Goal: Transaction & Acquisition: Purchase product/service

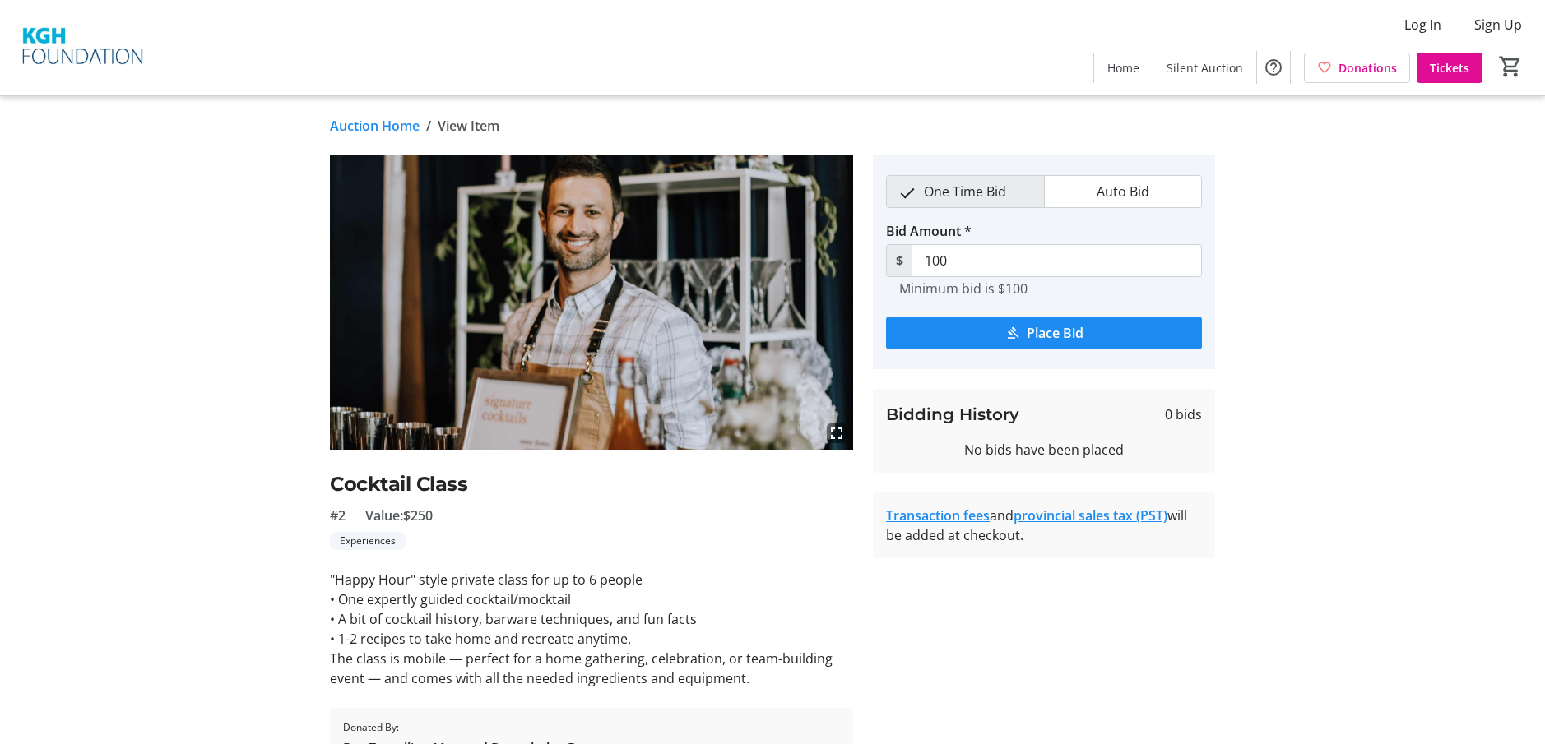
click at [72, 55] on img at bounding box center [83, 48] width 146 height 82
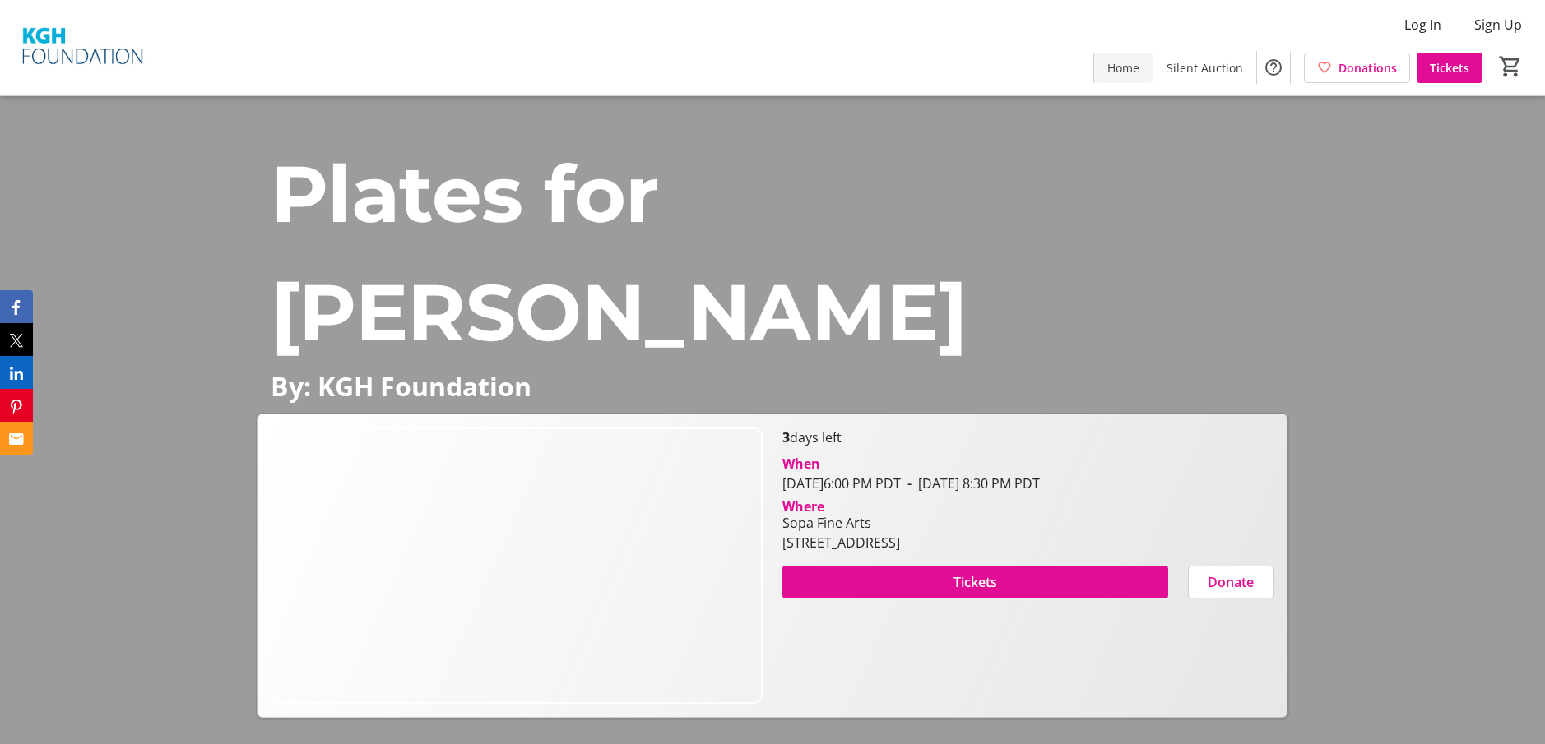
click at [1111, 61] on span "Home" at bounding box center [1123, 67] width 32 height 17
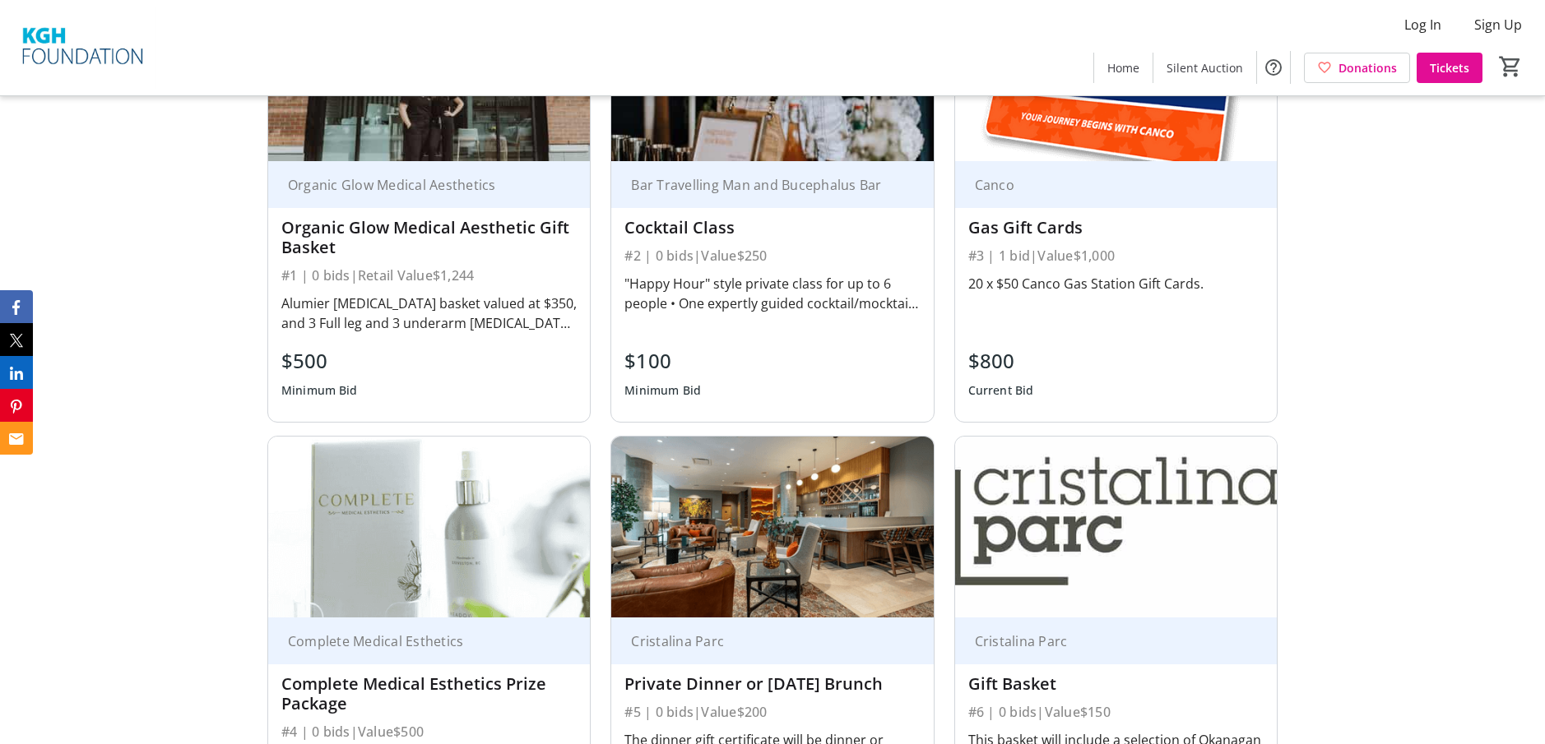
scroll to position [1069, 0]
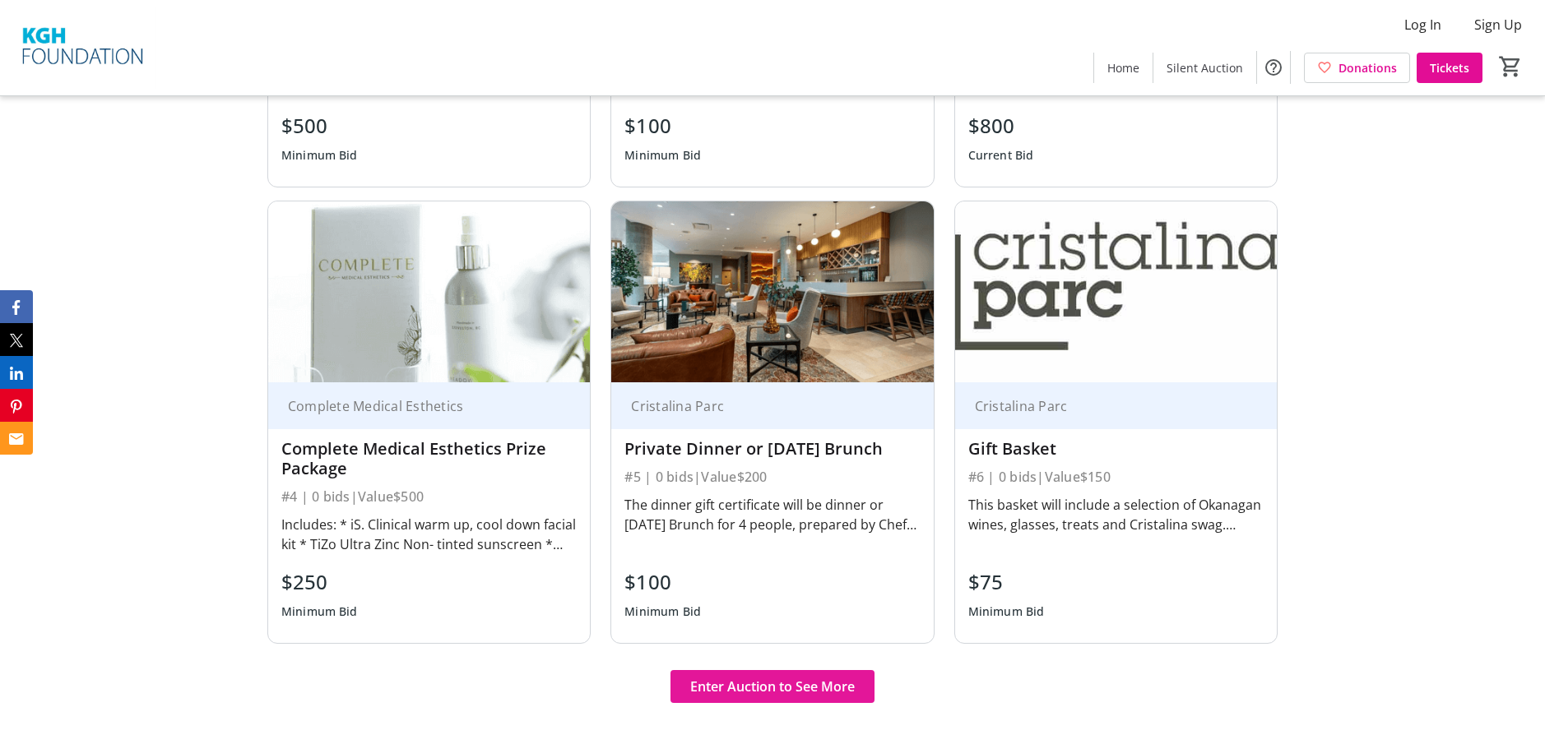
click at [850, 679] on span "Enter Auction to See More" at bounding box center [772, 687] width 164 height 20
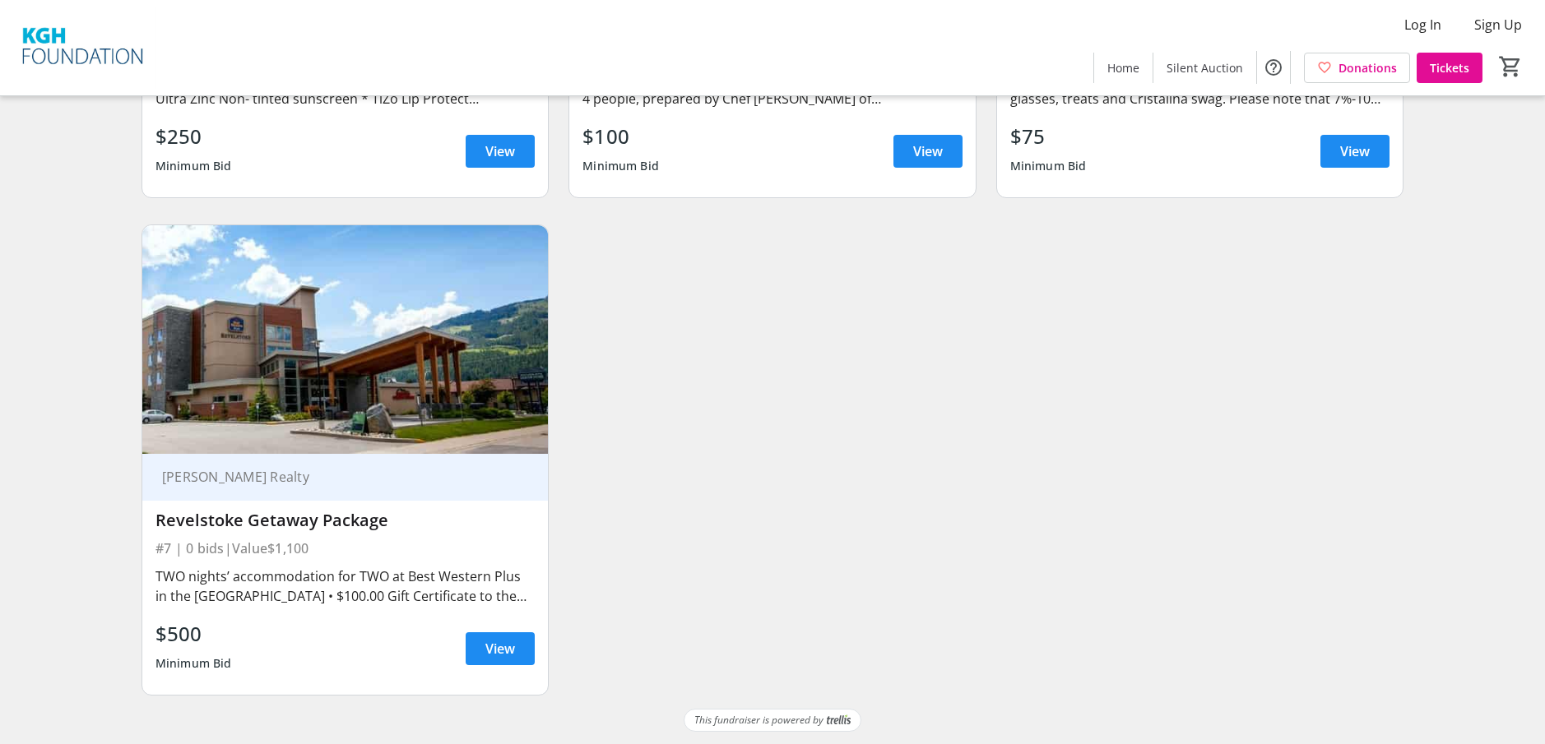
scroll to position [1012, 0]
click at [507, 652] on span "View" at bounding box center [500, 648] width 30 height 20
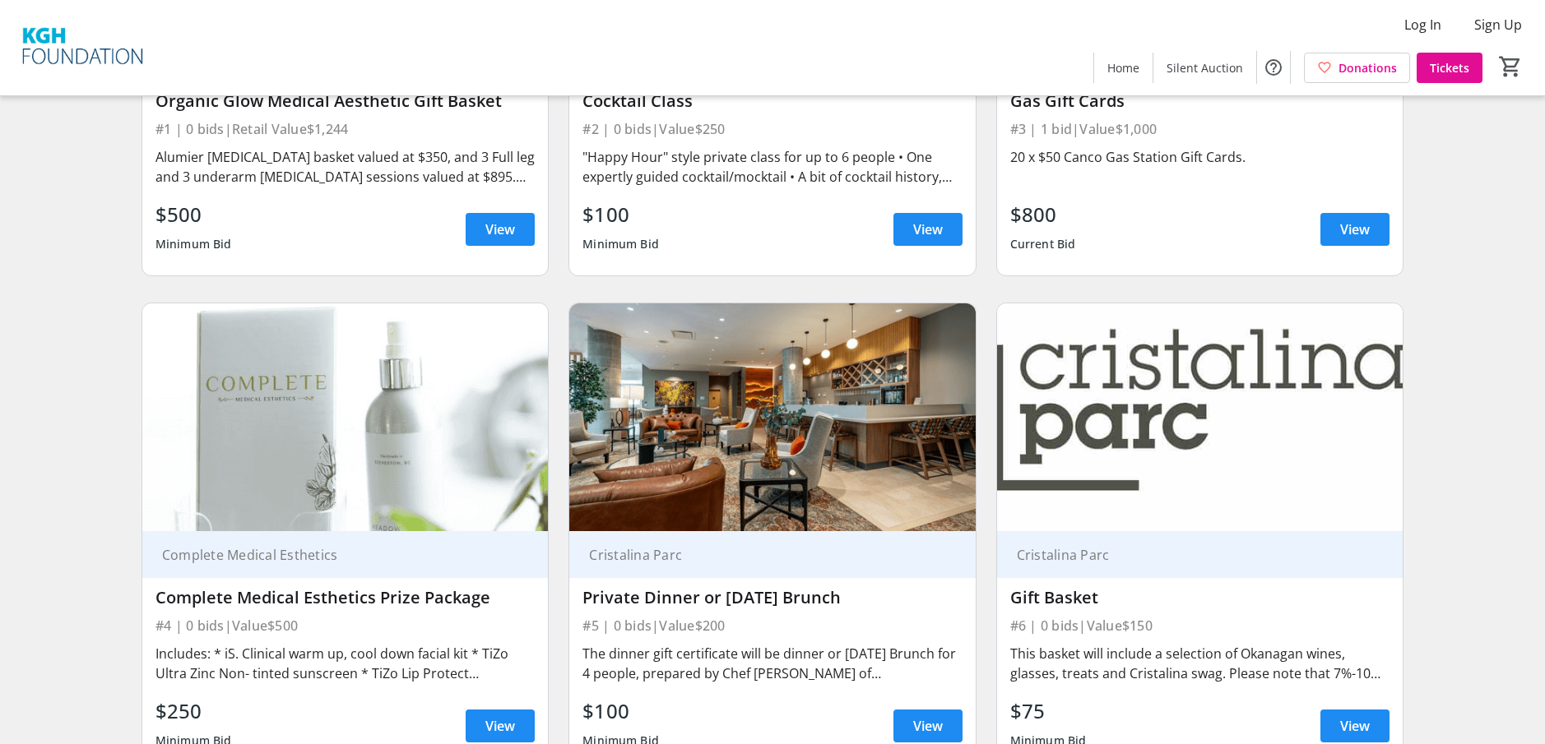
scroll to position [518, 0]
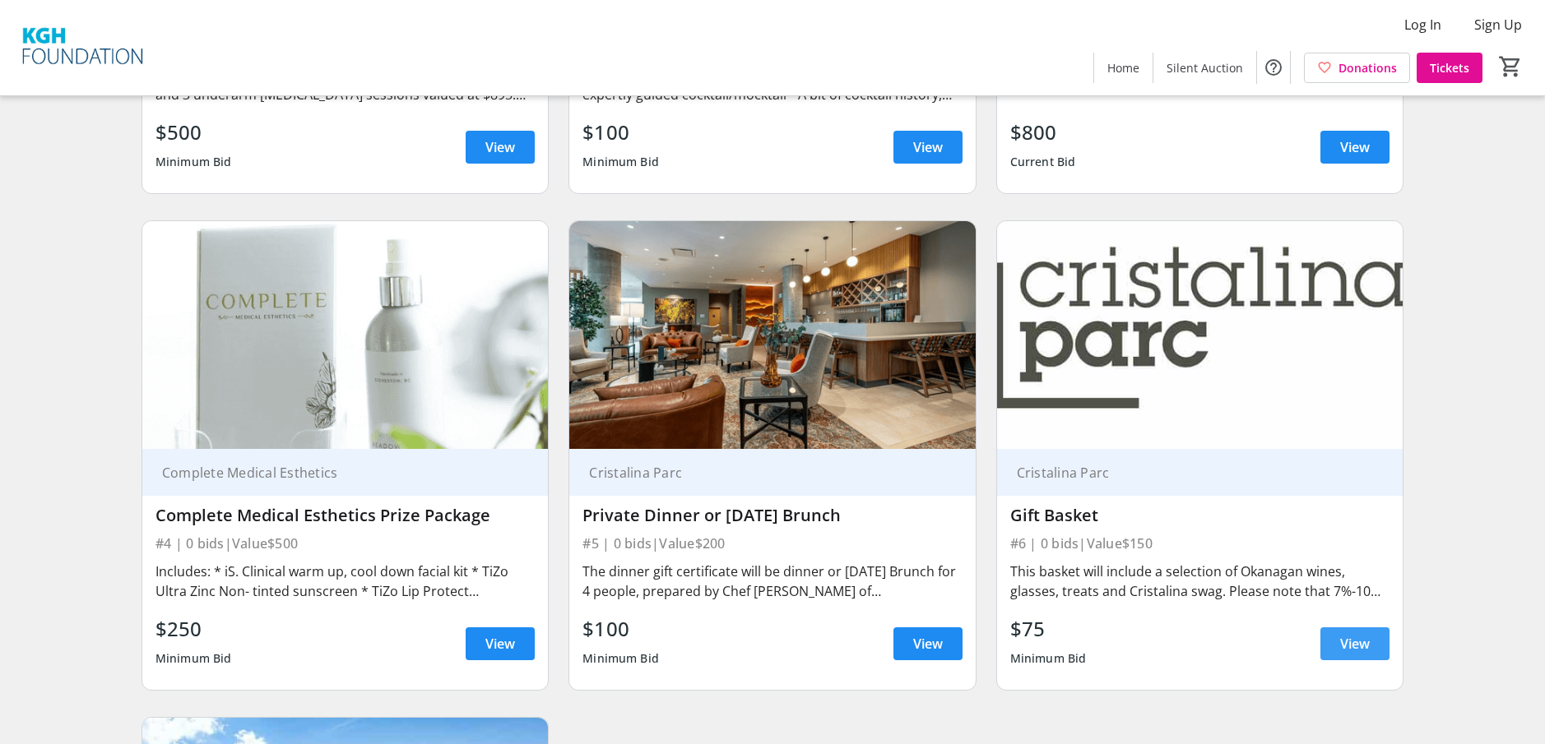
click at [1378, 637] on span at bounding box center [1354, 643] width 69 height 39
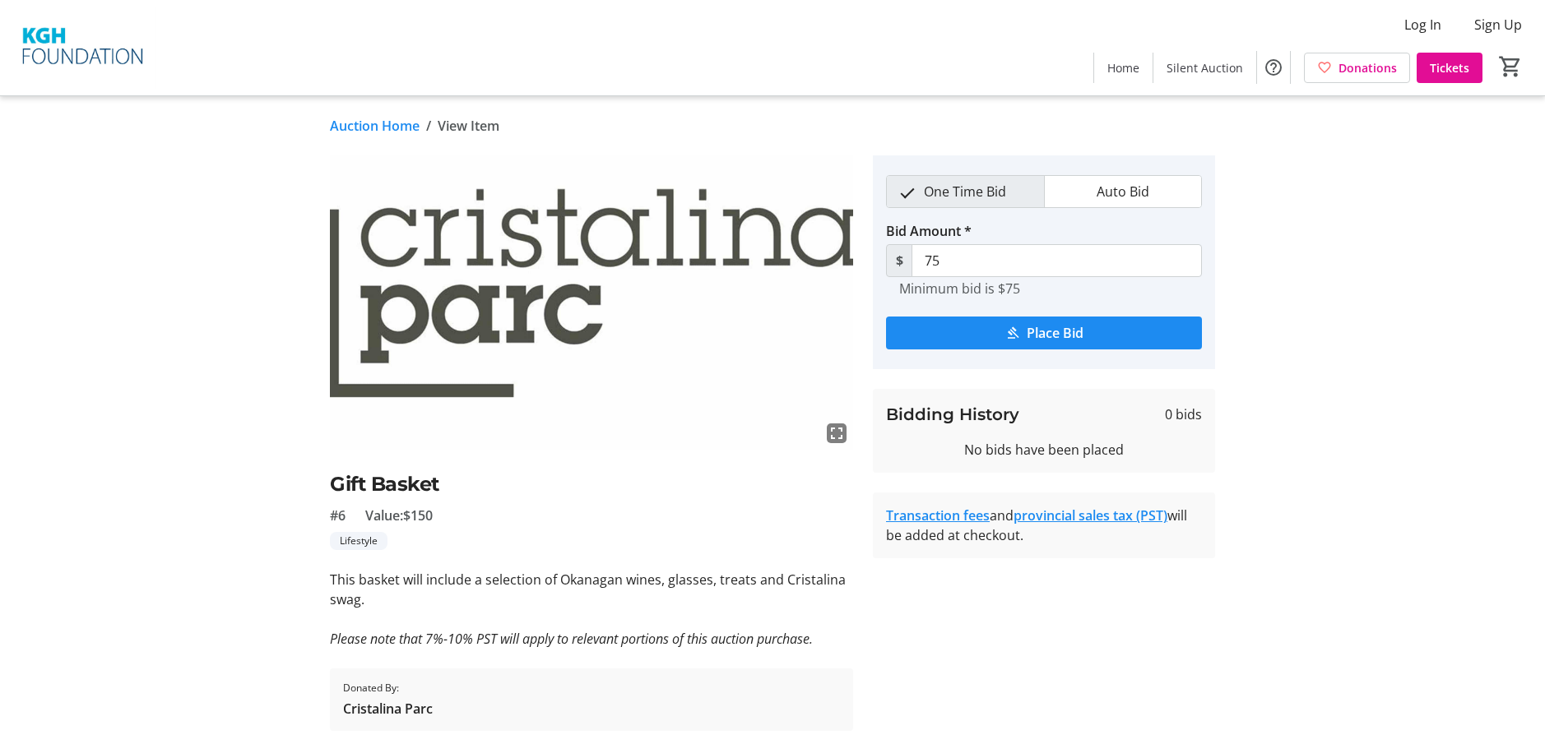
scroll to position [49, 0]
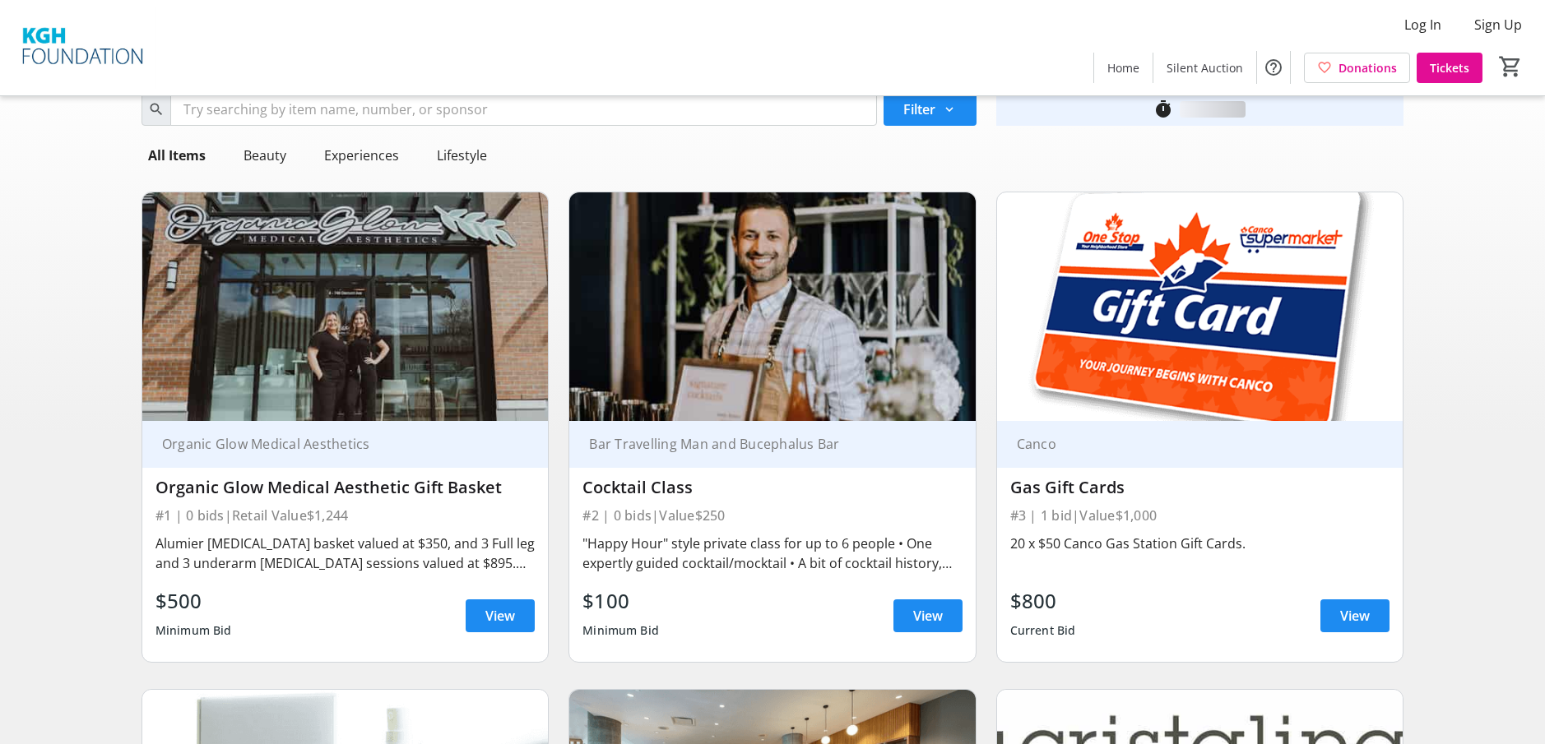
scroll to position [518, 0]
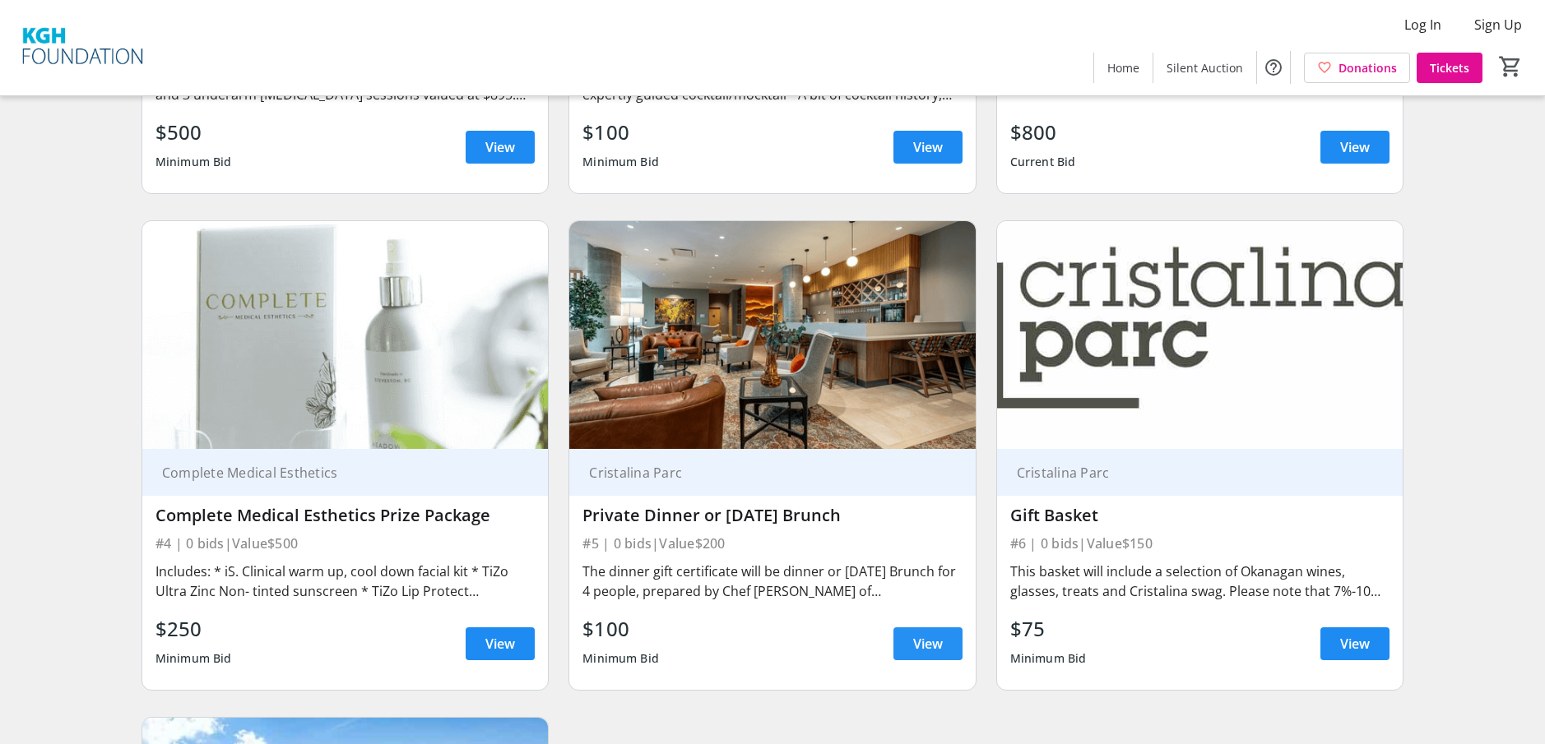
click at [948, 640] on span at bounding box center [927, 643] width 69 height 39
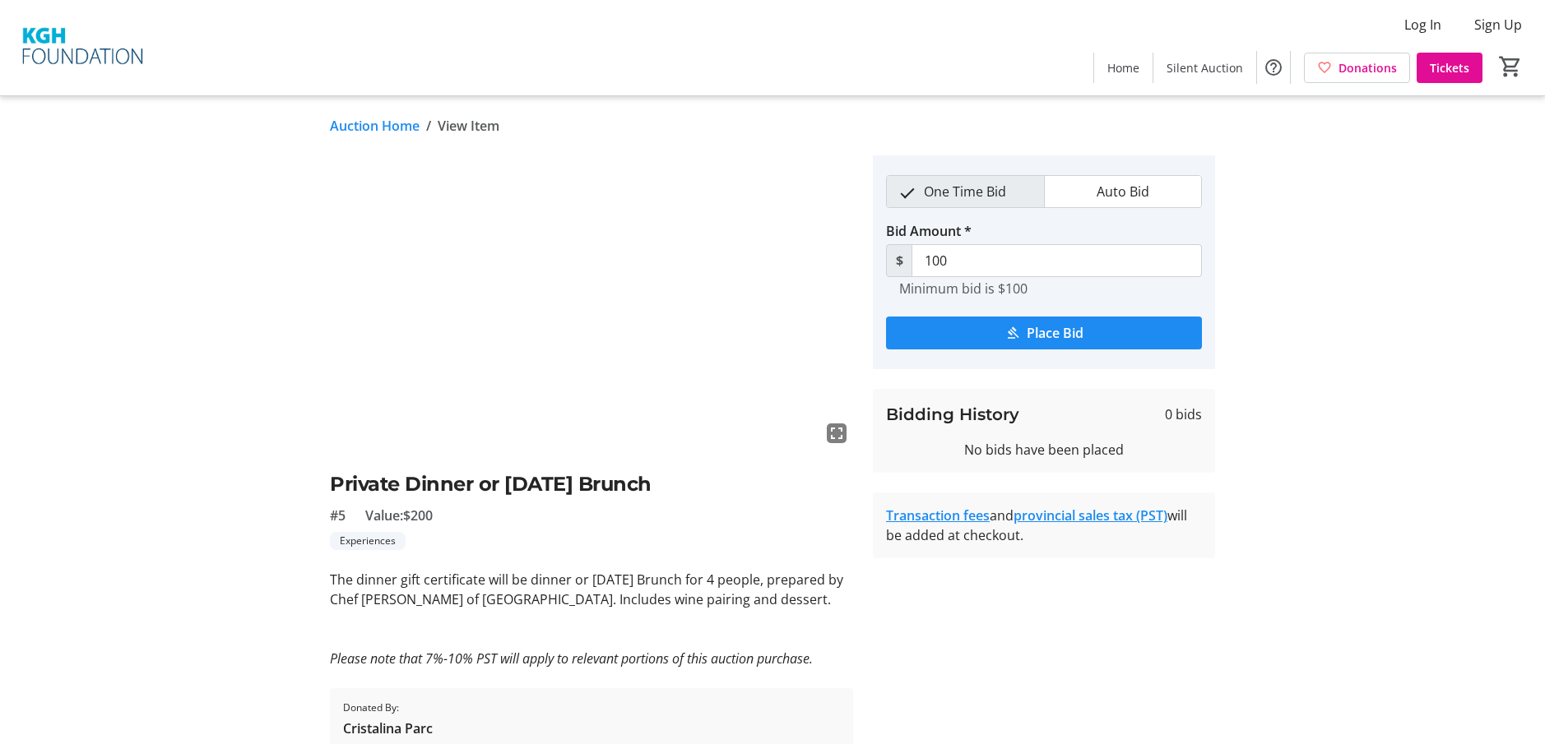
scroll to position [69, 0]
